Goal: Consume media (video, audio): Consume media (video, audio)

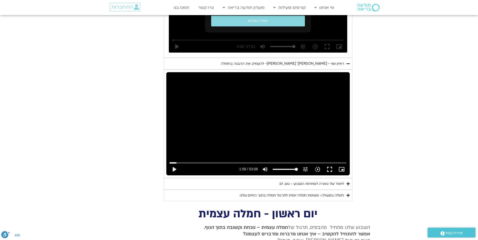
scroll to position [363, 0]
type input "2817.733333"
click at [176, 164] on button "play_arrow" at bounding box center [174, 170] width 12 height 12
type input "118.958707"
type input "2817.733333"
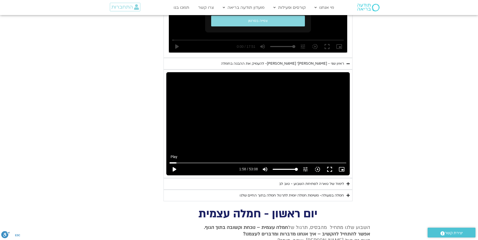
type input "119.014398"
type input "2817.733333"
type input "119.1508"
type input "2817.733333"
type input "119.289466"
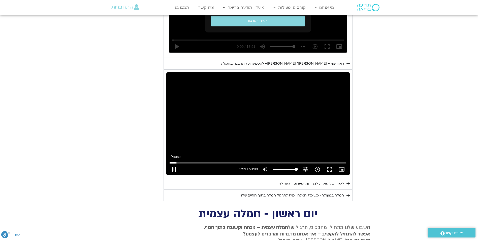
type input "2817.733333"
type input "119.423922"
type input "2817.733333"
type input "119.562925"
type input "2817.733333"
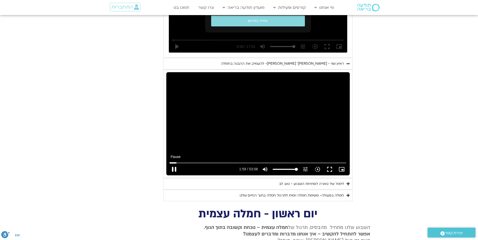
type input "119.699893"
type input "2817.733333"
type input "119.835502"
type input "2817.733333"
type input "119.965665"
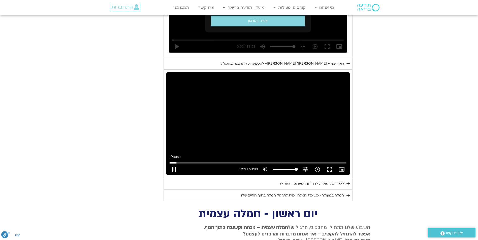
type input "2817.733333"
type input "120.10087"
type input "2817.733333"
type input "120.232699"
type input "2817.733333"
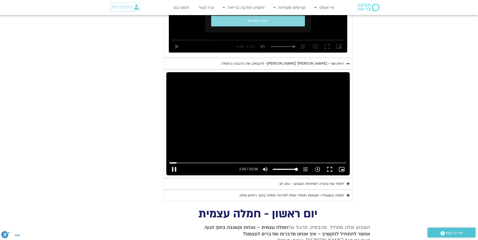
type input "120.370368"
type input "2817.733333"
type input "120.433894"
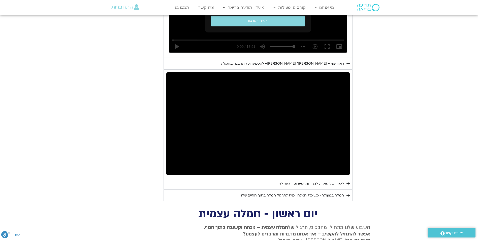
type input "2817.733333"
type input "1282.777306"
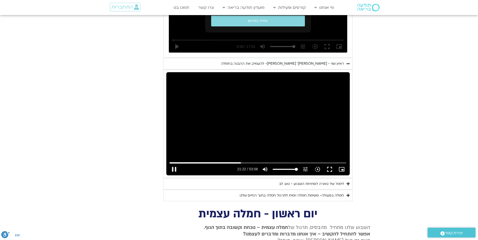
type input "2817.733333"
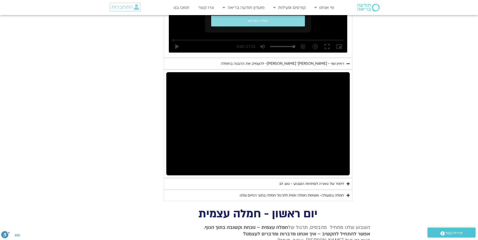
type input "1283.166465"
type input "2817.733333"
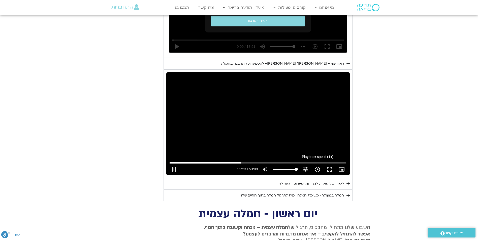
type input "1283.29964"
type input "2817.733333"
type input "1283.433156"
type input "2817.733333"
type input "1283.565851"
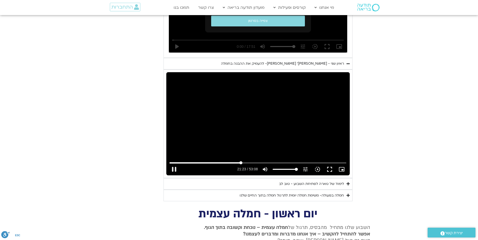
type input "2817.733333"
type input "1283.707007"
type input "2817.733333"
type input "1283.833935"
type input "2817.733333"
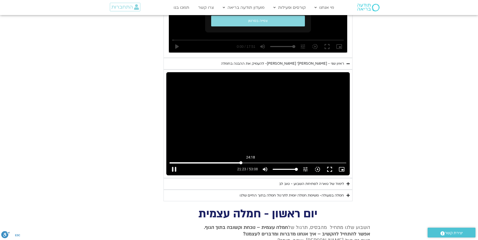
type input "1283.969283"
type input "2817.733333"
type input "1284.100592"
type input "2817.733333"
type input "1284.231757"
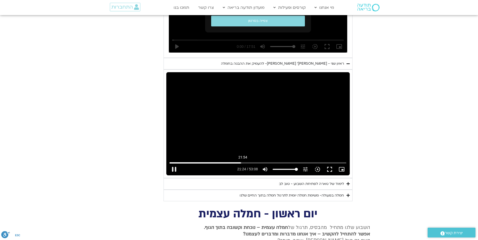
type input "2817.733333"
type input "1284.36801"
type input "2817.733333"
type input "1284.501565"
type input "2817.733333"
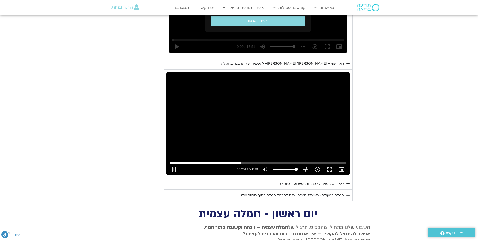
type input "1284.634101"
type input "2817.733333"
type input "1284.768837"
type input "2817.733333"
type input "1284.901049"
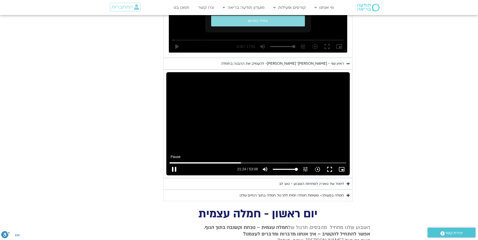
type input "2817.733333"
type input "1285.034479"
type input "2817.733333"
type input "1285.167619"
type input "2817.733333"
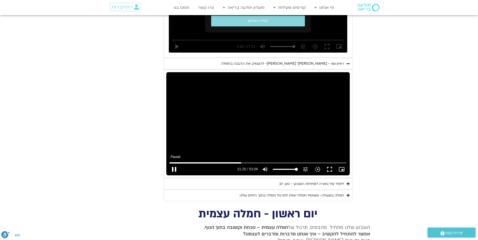
type input "1285.299279"
type input "2817.733333"
type input "1285.431165"
type input "2817.733333"
type input "1285.564693"
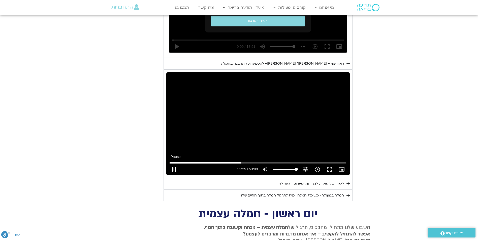
type input "2817.733333"
type input "1285.701143"
type input "2817.733333"
click at [173, 164] on button "pause" at bounding box center [174, 170] width 12 height 12
type input "1285.73547"
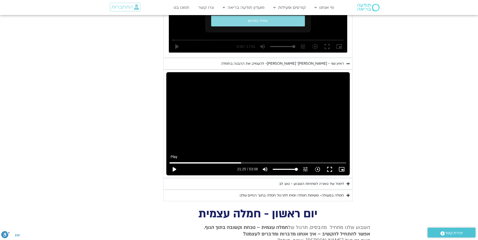
type input "2817.733333"
click at [175, 164] on button "play_arrow" at bounding box center [174, 170] width 12 height 12
type input "1285.73548"
type input "2817.733333"
type input "1285.789389"
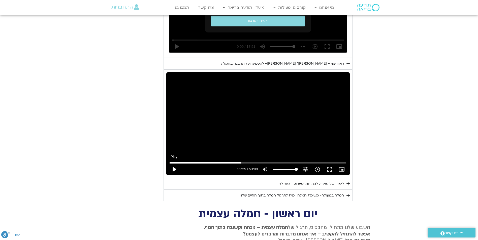
type input "2817.733333"
type input "1285.922184"
type input "2817.733333"
type input "1286.055969"
type input "2817.733333"
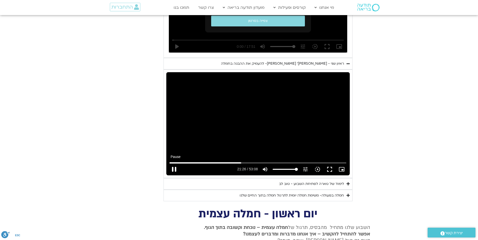
type input "1286.192424"
type input "2817.733333"
type input "1286.322817"
type input "2817.733333"
type input "1286.458574"
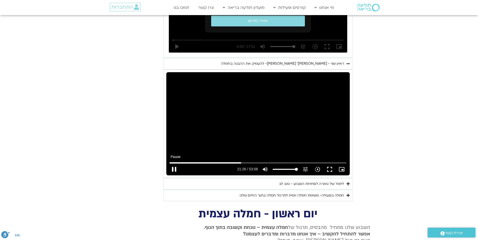
type input "2817.733333"
type input "1286.591178"
type input "2817.733333"
type input "1286.725925"
type input "2817.733333"
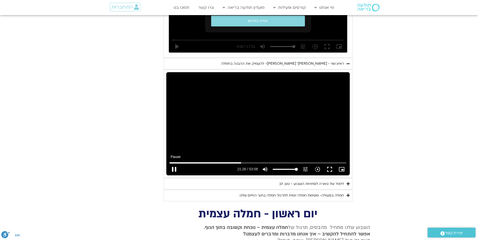
type input "1286.807866"
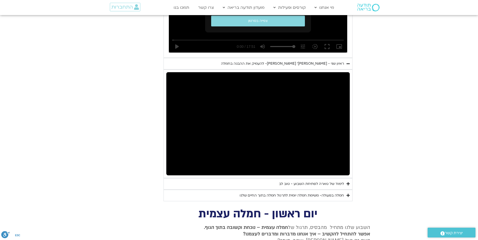
type input "2817.733333"
type input "2003.625577"
type input "2817.733333"
type input "2003.757585"
type input "2817.733333"
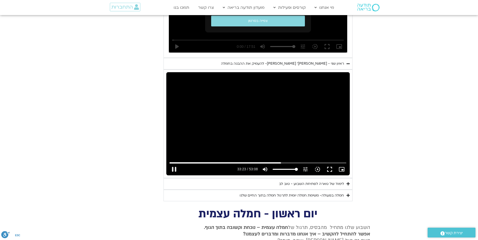
type input "2003.891273"
type input "2817.733333"
type input "2004.026187"
type input "2817.733333"
type input "2004.157946"
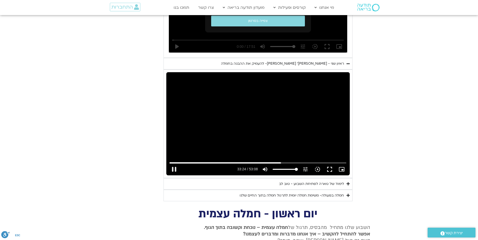
type input "2817.733333"
type input "2004.260585"
type input "2817.733333"
type input "2004.377371"
type input "2817.733333"
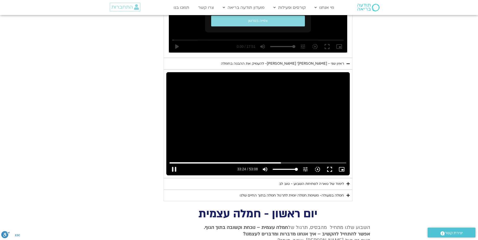
type input "2004.510272"
type input "2817.733333"
type input "2004.641281"
type input "2817.733333"
type input "2004.774652"
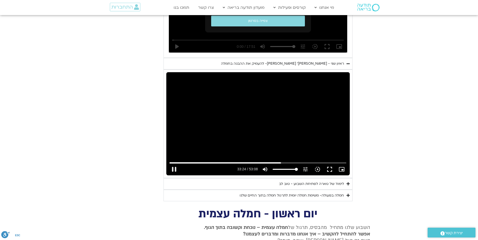
type input "2817.733333"
type input "2004.908126"
type input "2817.733333"
type input "2005.062252"
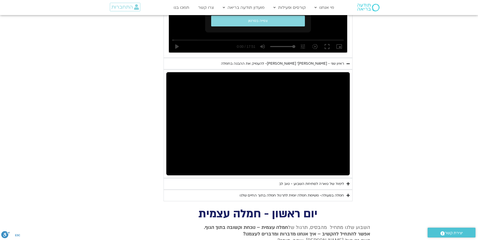
type input "2817.733333"
type input "2007.763527"
type input "2817.733333"
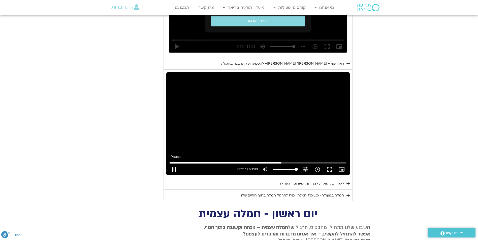
type input "2007.895971"
type input "2817.733333"
type input "2007.995494"
type input "2817.733333"
type input "2008.082209"
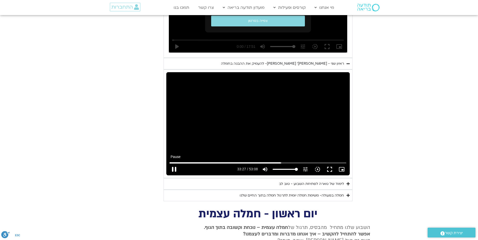
type input "2817.733333"
type input "2008.212316"
type input "2817.733333"
type input "2008.350999"
type input "2817.733333"
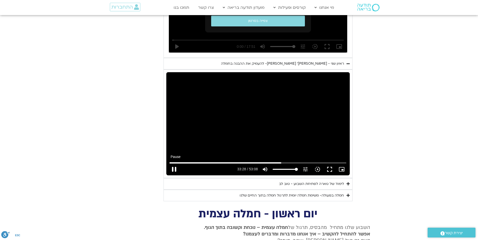
type input "2008.482968"
type input "2817.733333"
type input "2008.616375"
type input "2817.733333"
type input "2008.74604"
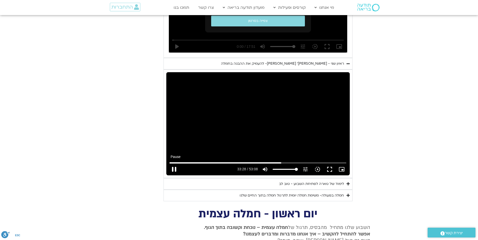
type input "2817.733333"
type input "2008.880497"
type input "2817.733333"
type input "2009.012453"
type input "2817.733333"
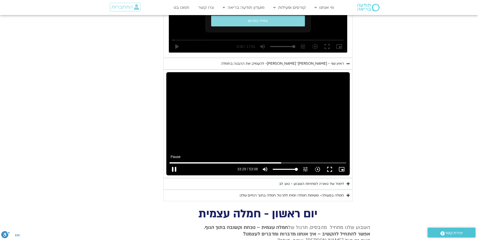
type input "2009.156928"
type input "2817.733333"
type input "2009.296257"
type input "2817.733333"
type input "2009.430431"
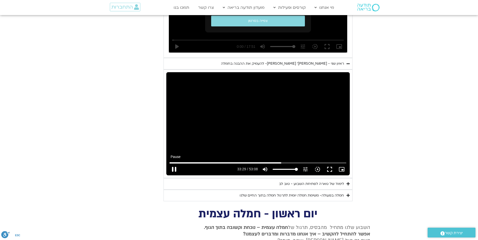
type input "2817.733333"
type input "2009.568101"
type input "2817.733333"
type input "2009.699108"
type input "2817.733333"
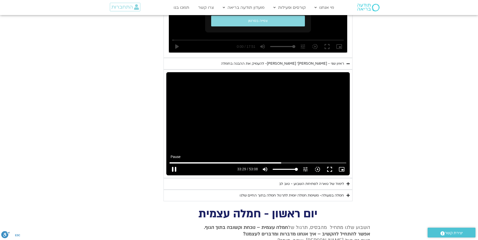
type input "2009.82659"
type input "2817.733333"
type input "2009.96431"
type input "2817.733333"
type input "2010.090158"
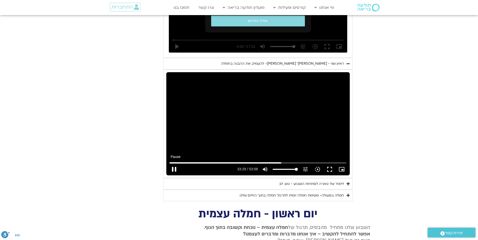
type input "2817.733333"
type input "2010.216143"
type input "2817.733333"
type input "2010.348555"
type input "2817.733333"
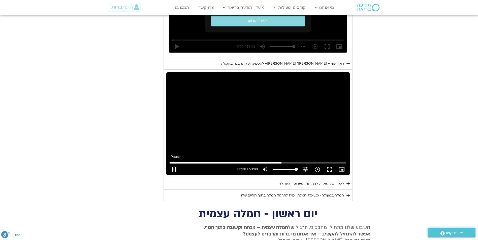
type input "2010.481239"
type input "2817.733333"
type input "2010.614699"
type input "2817.733333"
type input "2010.749024"
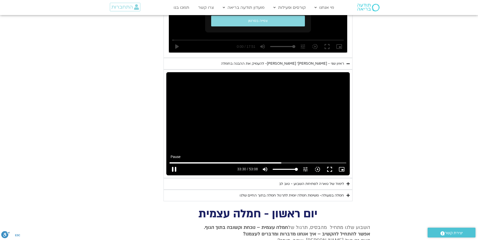
type input "2817.733333"
type input "2010.931451"
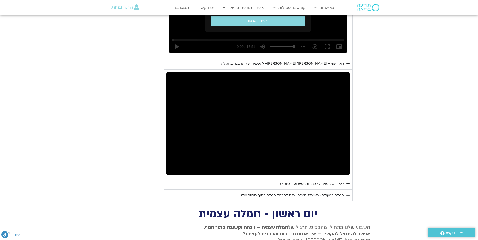
type input "2817.733333"
type input "2193.189269"
type input "2817.733333"
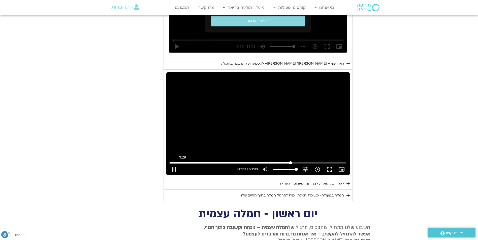
type input "2193.316584"
type input "2817.733333"
type input "2193.447616"
type input "2817.733333"
type input "2193.58807"
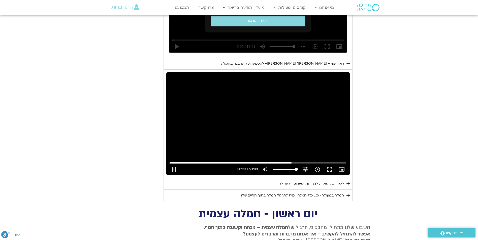
type input "2817.733333"
type input "2193.716998"
type input "2817.733333"
type input "2193.856311"
type input "2817.733333"
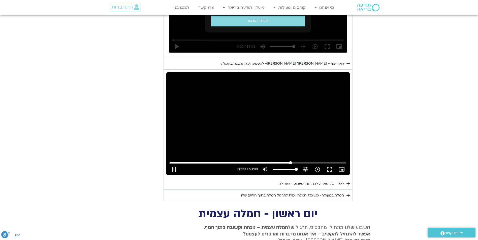
type input "2193.987323"
type input "2817.733333"
type input "2194.116012"
type input "2817.733333"
type input "2194.25529"
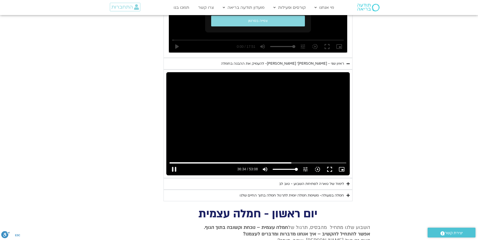
type input "2817.733333"
type input "2194.516284"
type input "2817.733333"
type input "2194.648252"
type input "2817.733333"
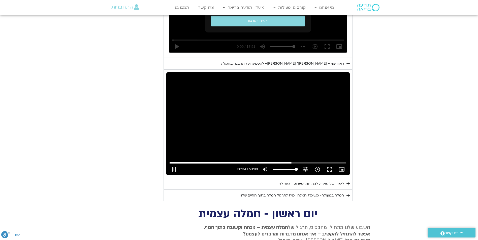
type input "2194.788581"
type input "2817.733333"
type input "2194.921388"
type input "2817.733333"
type input "2195.053326"
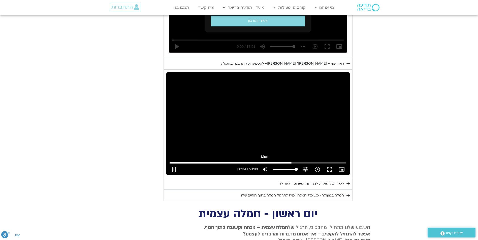
type input "2817.733333"
type input "2195.186632"
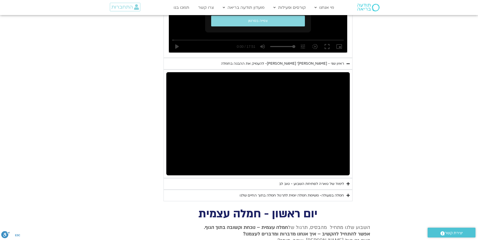
type input "2817.733333"
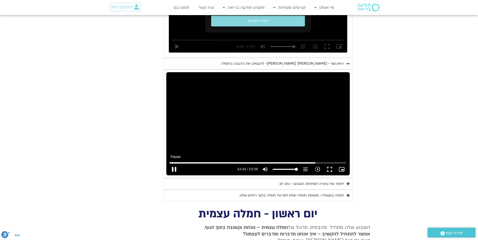
type input "2624.077183"
type input "2817.733333"
type input "2624.212931"
type input "2817.733333"
type input "2624.316898"
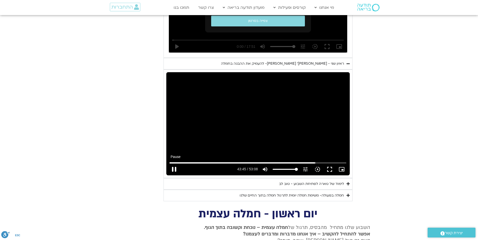
click at [171, 164] on button "pause" at bounding box center [174, 170] width 12 height 12
